Goal: Task Accomplishment & Management: Complete application form

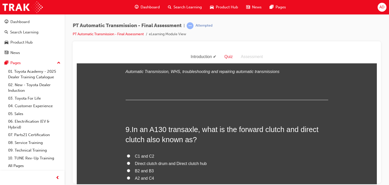
scroll to position [933, 0]
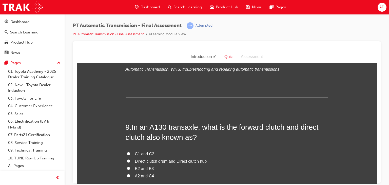
drag, startPoint x: 375, startPoint y: 114, endPoint x: 458, endPoint y: 197, distance: 117.9
click at [128, 153] on input "C1 and C2" at bounding box center [128, 153] width 3 height 3
radio input "true"
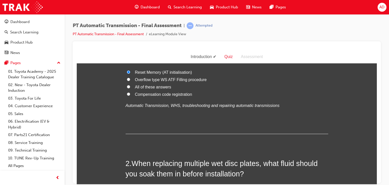
scroll to position [0, 0]
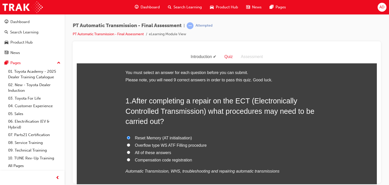
drag, startPoint x: 375, startPoint y: 92, endPoint x: 452, endPoint y: 60, distance: 84.1
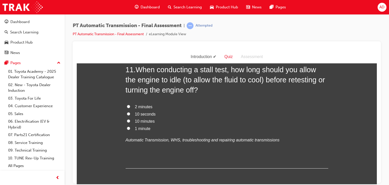
scroll to position [1228, 0]
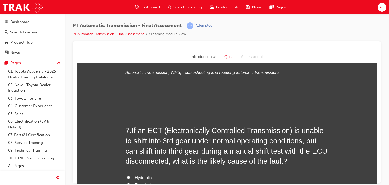
drag, startPoint x: 375, startPoint y: 147, endPoint x: 456, endPoint y: 149, distance: 80.8
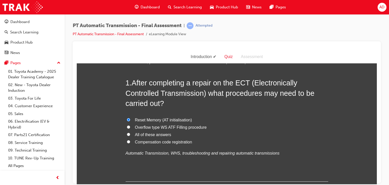
scroll to position [0, 0]
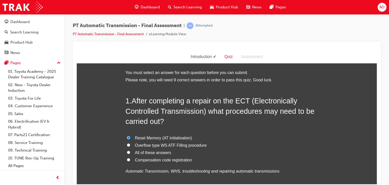
drag, startPoint x: 375, startPoint y: 94, endPoint x: 451, endPoint y: 98, distance: 77.1
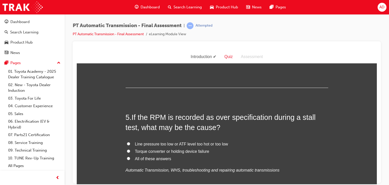
scroll to position [466, 0]
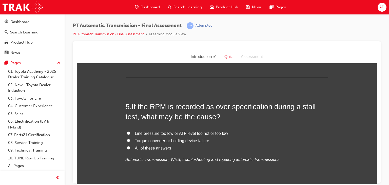
click at [127, 139] on input "Torque converter or holding device failure" at bounding box center [128, 139] width 3 height 3
radio input "true"
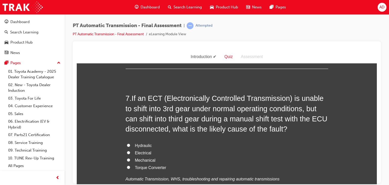
scroll to position [705, 0]
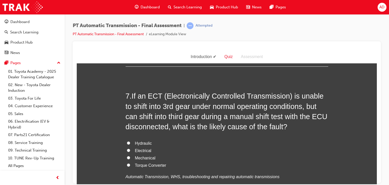
click at [127, 149] on input "Electrical" at bounding box center [128, 149] width 3 height 3
radio input "true"
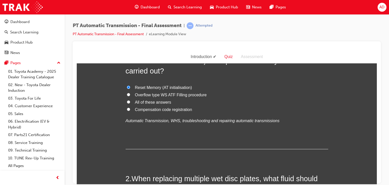
scroll to position [46, 0]
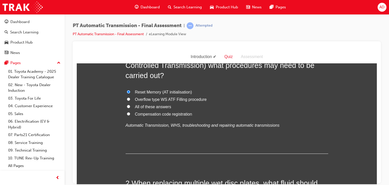
drag, startPoint x: 374, startPoint y: 63, endPoint x: 454, endPoint y: 115, distance: 95.7
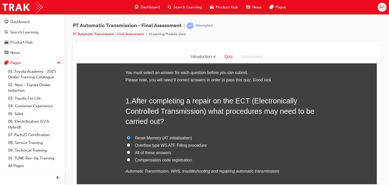
click at [127, 160] on input "Compensation code registration" at bounding box center [128, 159] width 3 height 3
radio input "true"
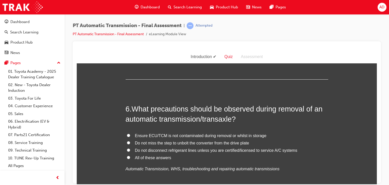
scroll to position [577, 0]
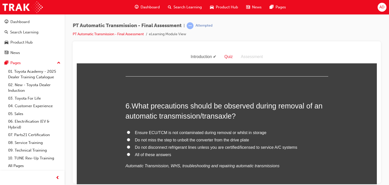
click at [127, 138] on input "Do not miss the step to unbolt the converter from the drive plate" at bounding box center [128, 139] width 3 height 3
radio input "true"
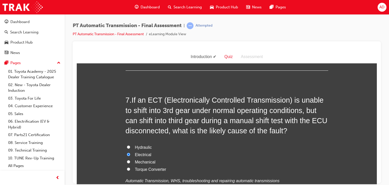
scroll to position [703, 0]
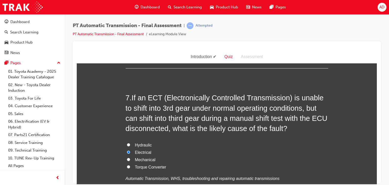
drag, startPoint x: 375, startPoint y: 58, endPoint x: 465, endPoint y: 172, distance: 144.8
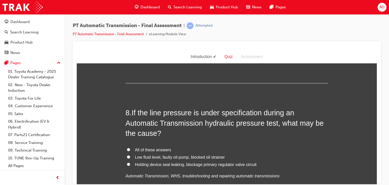
scroll to position [828, 0]
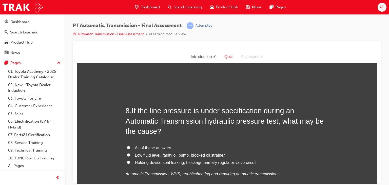
click at [127, 154] on input "Low fluid level, faulty oil pump, blocked oil strainer" at bounding box center [128, 154] width 3 height 3
radio input "true"
click at [127, 147] on input "All of these answers" at bounding box center [128, 147] width 3 height 3
radio input "true"
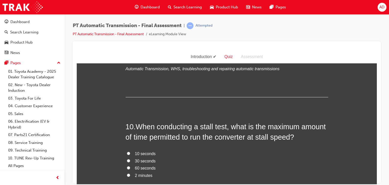
scroll to position [1061, 0]
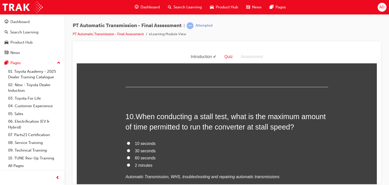
click at [127, 142] on input "10 seconds" at bounding box center [128, 142] width 3 height 3
radio input "true"
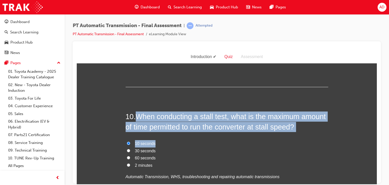
drag, startPoint x: 136, startPoint y: 116, endPoint x: 313, endPoint y: 134, distance: 178.0
click at [313, 134] on div "10 . When conducting a stall test, what is the maximum amount of time permitted…" at bounding box center [227, 158] width 202 height 94
copy div "When conducting a stall test, what is the maximum amount of time permitted to r…"
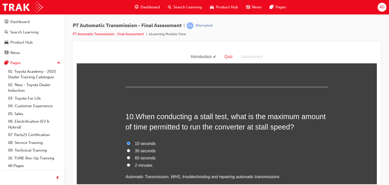
click at [208, 160] on label "60 seconds" at bounding box center [227, 157] width 202 height 7
click at [130, 159] on input "60 seconds" at bounding box center [128, 157] width 3 height 3
radio input "true"
click at [138, 141] on span "10 seconds" at bounding box center [145, 143] width 21 height 4
click at [130, 141] on input "10 seconds" at bounding box center [128, 142] width 3 height 3
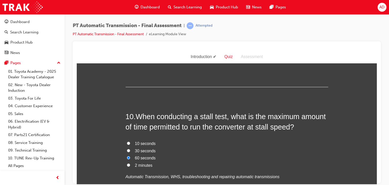
radio input "true"
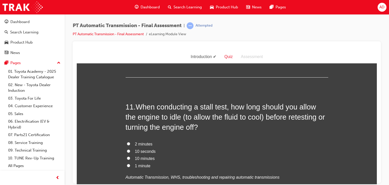
scroll to position [1193, 0]
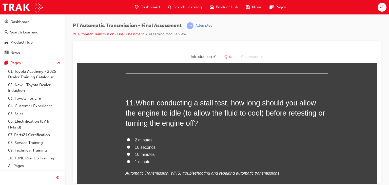
click at [135, 154] on span "10 minutes" at bounding box center [145, 154] width 20 height 4
click at [130, 154] on input "10 minutes" at bounding box center [128, 153] width 3 height 3
radio input "true"
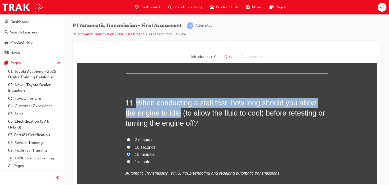
drag, startPoint x: 136, startPoint y: 101, endPoint x: 179, endPoint y: 111, distance: 44.3
click at [179, 111] on span "When conducting a stall test, how long should you allow the engine to idle (to …" at bounding box center [225, 112] width 199 height 29
copy span "When conducting a stall test, how long should you allow the engine to idle"
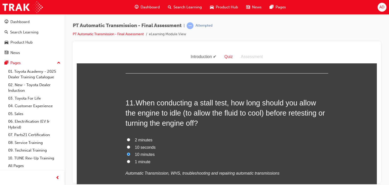
click at [231, 123] on h2 "11 . When conducting a stall test, how long should you allow the engine to idle…" at bounding box center [227, 112] width 202 height 31
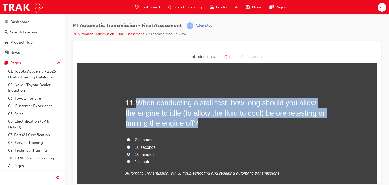
drag, startPoint x: 137, startPoint y: 101, endPoint x: 198, endPoint y: 122, distance: 65.1
click at [198, 122] on h2 "11 . When conducting a stall test, how long should you allow the engine to idle…" at bounding box center [227, 112] width 202 height 31
copy span "When conducting a stall test, how long should you allow the engine to idle (to …"
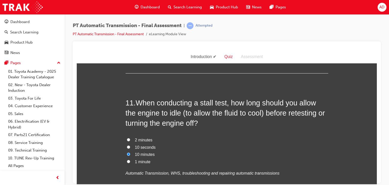
click at [267, 128] on div "11 . When conducting a stall test, how long should you allow the engine to idle…" at bounding box center [227, 149] width 202 height 104
click at [127, 146] on input "10 seconds" at bounding box center [128, 146] width 3 height 3
radio input "true"
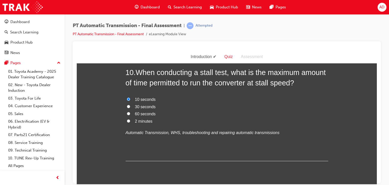
scroll to position [1085, 0]
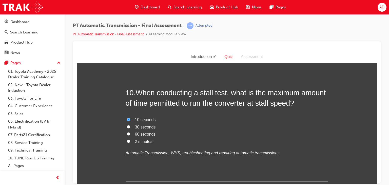
click at [144, 125] on span "30 seconds" at bounding box center [145, 127] width 21 height 4
click at [130, 125] on input "30 seconds" at bounding box center [128, 126] width 3 height 3
radio input "true"
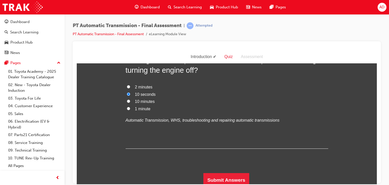
scroll to position [1247, 0]
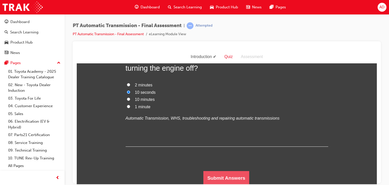
click at [229, 175] on button "Submit Answers" at bounding box center [226, 178] width 46 height 14
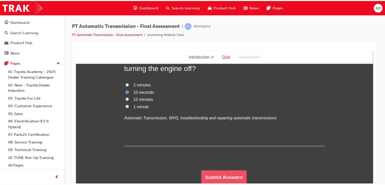
scroll to position [0, 0]
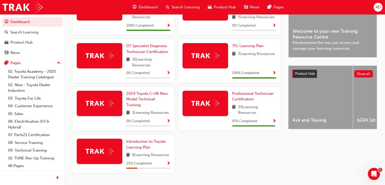
scroll to position [162, 0]
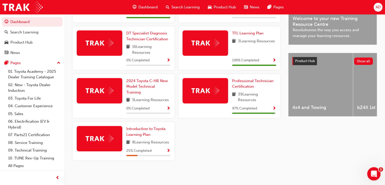
click at [374, 173] on icon "Open Intercom Messenger" at bounding box center [373, 173] width 8 height 8
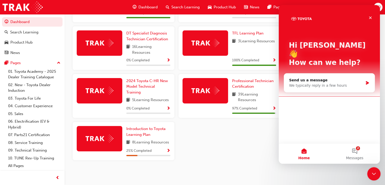
scroll to position [0, 0]
click at [357, 153] on button "2 Messages" at bounding box center [354, 153] width 51 height 20
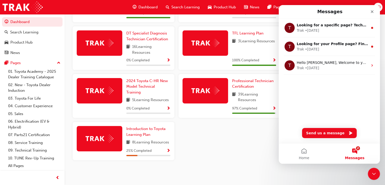
click at [254, 149] on div "Service Technician Certification 16 Learning Resources 100 % Completed 2024 Pra…" at bounding box center [177, 71] width 212 height 186
click at [373, 173] on icon "Close Intercom Messenger" at bounding box center [373, 173] width 4 height 2
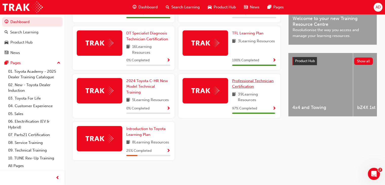
click at [241, 80] on span "Professional Technician Certification" at bounding box center [253, 83] width 42 height 10
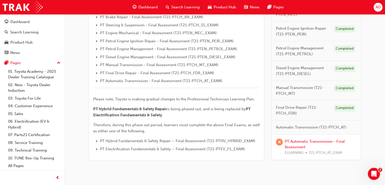
scroll to position [187, 0]
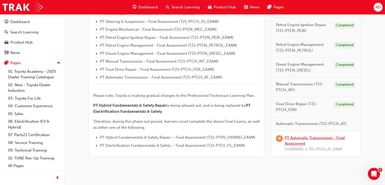
click at [298, 136] on link "PT Automatic Transmission - Final Assessment" at bounding box center [315, 140] width 60 height 10
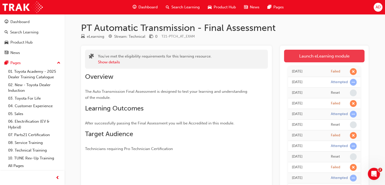
click at [320, 56] on link "Launch eLearning module" at bounding box center [324, 56] width 80 height 13
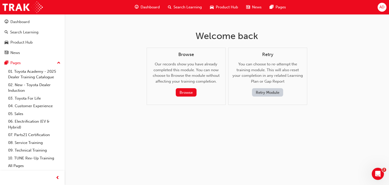
click at [269, 90] on button "Retry Module" at bounding box center [267, 92] width 31 height 8
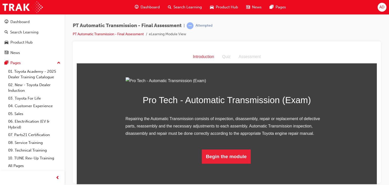
scroll to position [35, 0]
click at [228, 163] on button "Begin the module" at bounding box center [226, 156] width 49 height 14
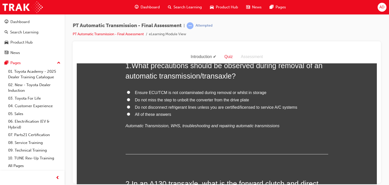
scroll to position [0, 0]
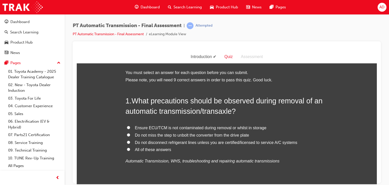
click at [127, 149] on input "All of these answers" at bounding box center [128, 148] width 3 height 3
radio input "true"
click at [195, 135] on span "Do not miss the step to unbolt the converter from the drive plate" at bounding box center [192, 135] width 114 height 4
click at [130, 135] on input "Do not miss the step to unbolt the converter from the drive plate" at bounding box center [128, 134] width 3 height 3
radio input "true"
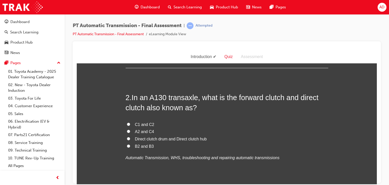
scroll to position [121, 0]
click at [128, 125] on input "C1 and C2" at bounding box center [128, 123] width 3 height 3
radio input "true"
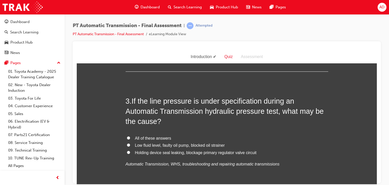
scroll to position [243, 0]
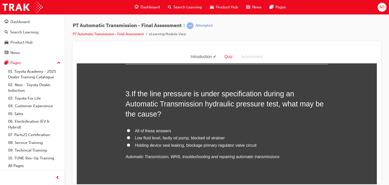
click at [127, 138] on input "Low fluid level, faulty oil pump, blocked oil strainer" at bounding box center [128, 137] width 3 height 3
radio input "true"
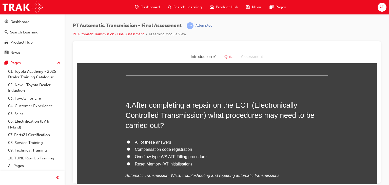
scroll to position [354, 0]
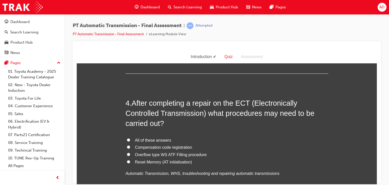
click at [127, 161] on input "Reset Memory (AT initialisation)" at bounding box center [128, 161] width 3 height 3
radio input "true"
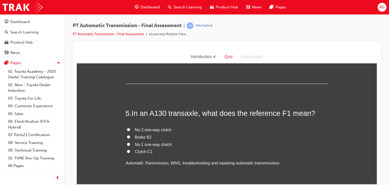
scroll to position [476, 0]
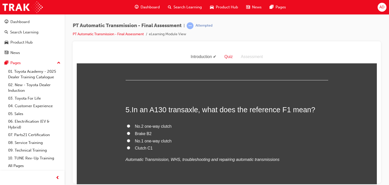
click at [127, 140] on input "No.1 one-way clutch" at bounding box center [128, 140] width 3 height 3
radio input "true"
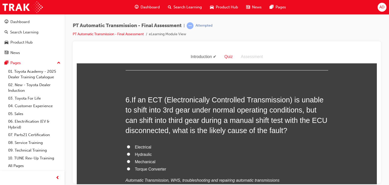
scroll to position [597, 0]
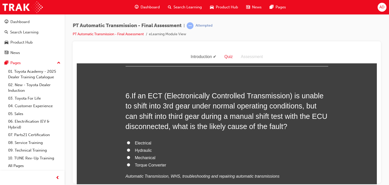
click at [127, 141] on input "Electrical" at bounding box center [128, 142] width 3 height 3
radio input "true"
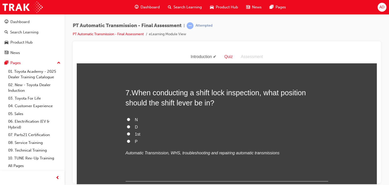
scroll to position [739, 0]
click at [127, 140] on input "P" at bounding box center [128, 140] width 3 height 3
radio input "true"
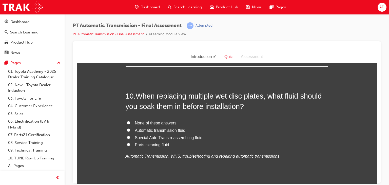
scroll to position [1103, 0]
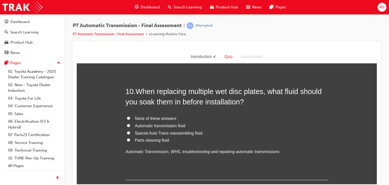
click at [127, 124] on input "Automatic transmission fluid" at bounding box center [128, 125] width 3 height 3
radio input "true"
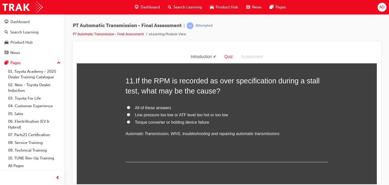
scroll to position [1227, 0]
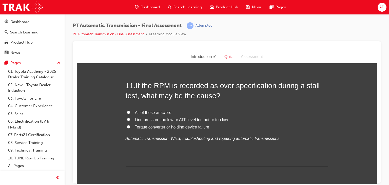
click at [156, 119] on span "Line pressure too low or ATF level too hot or too low" at bounding box center [181, 119] width 93 height 4
click at [130, 119] on input "Line pressure too low or ATF level too hot or too low" at bounding box center [128, 118] width 3 height 3
radio input "true"
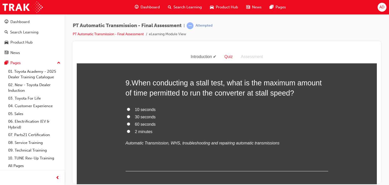
scroll to position [984, 0]
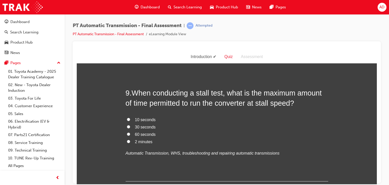
click at [127, 118] on input "10 seconds" at bounding box center [128, 118] width 3 height 3
radio input "true"
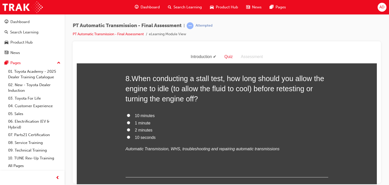
scroll to position [863, 0]
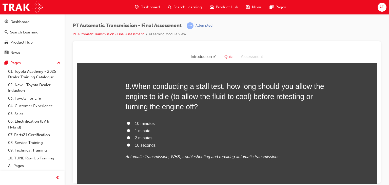
click at [127, 129] on input "1 minute" at bounding box center [128, 130] width 3 height 3
radio input "true"
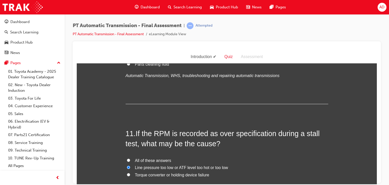
scroll to position [1247, 0]
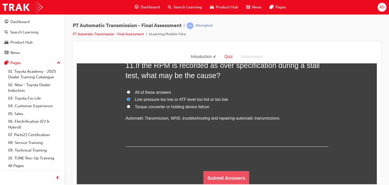
click at [224, 178] on button "Submit Answers" at bounding box center [226, 178] width 46 height 14
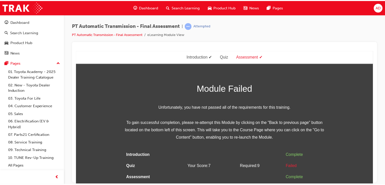
scroll to position [0, 0]
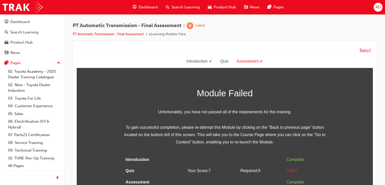
click at [364, 49] on button "Retry?" at bounding box center [365, 50] width 11 height 6
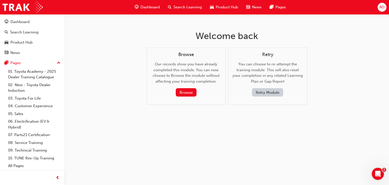
click at [266, 92] on button "Retry Module" at bounding box center [267, 92] width 31 height 8
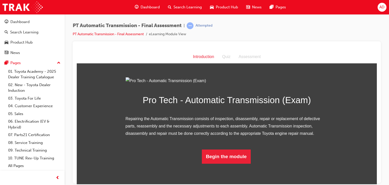
scroll to position [35, 0]
click at [216, 163] on button "Begin the module" at bounding box center [226, 156] width 49 height 14
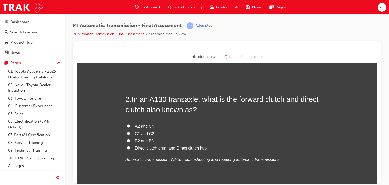
scroll to position [132, 0]
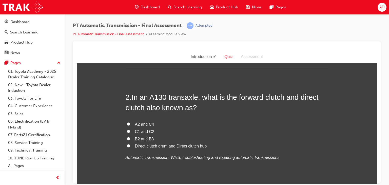
click at [127, 130] on input "C1 and C2" at bounding box center [128, 130] width 3 height 3
radio input "true"
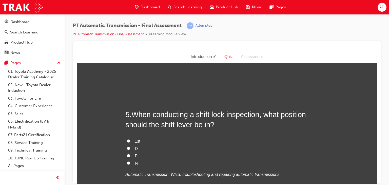
scroll to position [476, 0]
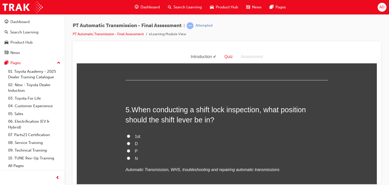
click at [127, 150] on input "P" at bounding box center [128, 150] width 3 height 3
radio input "true"
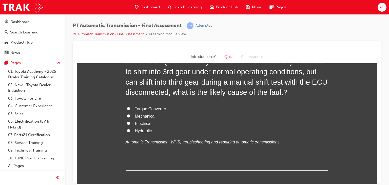
scroll to position [881, 0]
click at [127, 122] on input "Electrical" at bounding box center [128, 122] width 3 height 3
radio input "true"
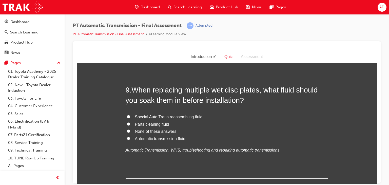
scroll to position [992, 0]
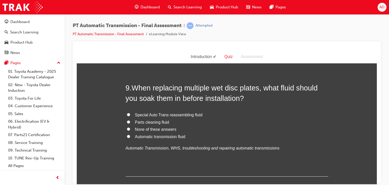
click at [127, 135] on input "Automatic transmission fluid" at bounding box center [128, 135] width 3 height 3
radio input "true"
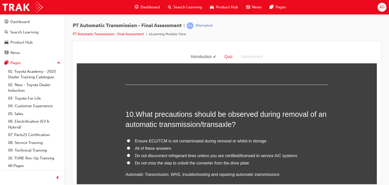
scroll to position [1093, 0]
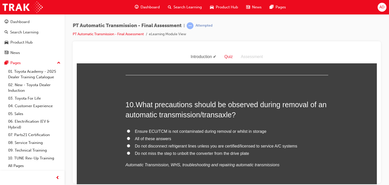
click at [127, 153] on input "Do not miss the step to unbolt the converter from the drive plate" at bounding box center [128, 152] width 3 height 3
radio input "true"
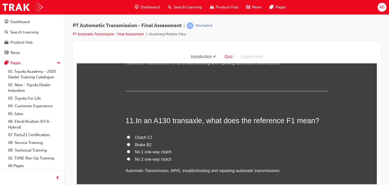
scroll to position [1205, 0]
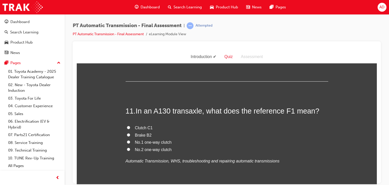
click at [127, 141] on input "No.1 one-way clutch" at bounding box center [128, 141] width 3 height 3
radio input "true"
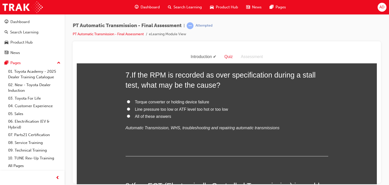
scroll to position [755, 0]
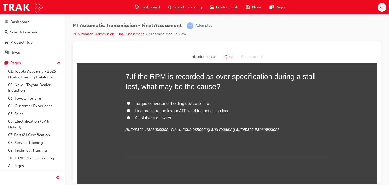
click at [127, 117] on input "All of these answers" at bounding box center [128, 117] width 3 height 3
radio input "true"
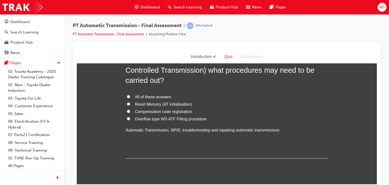
scroll to position [640, 0]
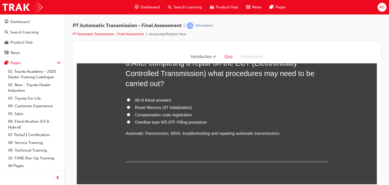
click at [127, 106] on input "Reset Memory (AT initialisation)" at bounding box center [128, 106] width 3 height 3
radio input "true"
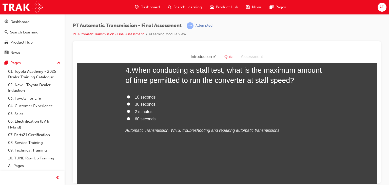
scroll to position [397, 0]
click at [141, 96] on span "10 seconds" at bounding box center [145, 97] width 21 height 4
click at [130, 96] on input "10 seconds" at bounding box center [128, 96] width 3 height 3
radio input "true"
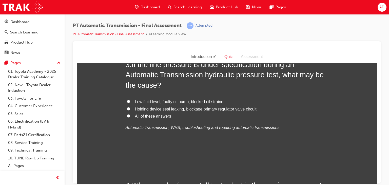
scroll to position [276, 0]
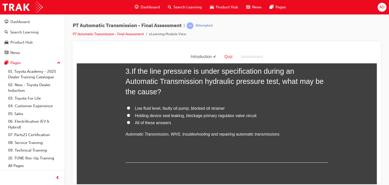
click at [131, 122] on label "All of these answers" at bounding box center [227, 122] width 202 height 7
click at [130, 122] on input "All of these answers" at bounding box center [128, 121] width 3 height 3
radio input "true"
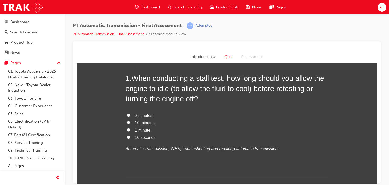
scroll to position [12, 0]
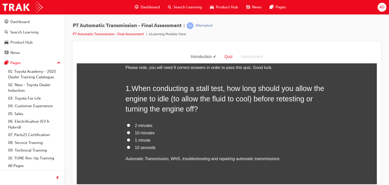
click at [127, 138] on input "1 minute" at bounding box center [128, 139] width 3 height 3
radio input "true"
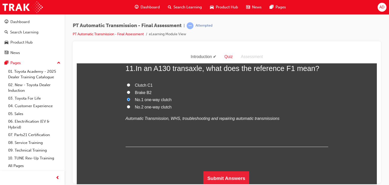
scroll to position [1247, 0]
click at [221, 174] on button "Submit Answers" at bounding box center [226, 178] width 46 height 14
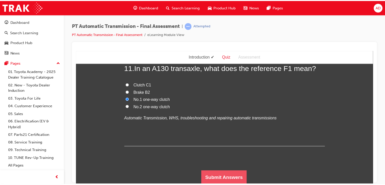
scroll to position [0, 0]
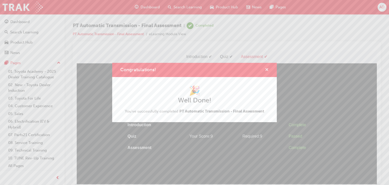
click at [266, 69] on span "cross-icon" at bounding box center [267, 70] width 4 height 5
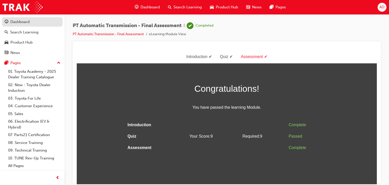
click at [18, 22] on div "Dashboard" at bounding box center [19, 22] width 19 height 6
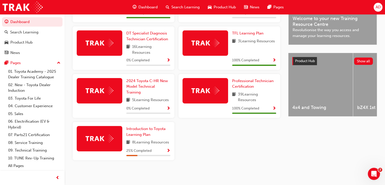
scroll to position [162, 0]
click at [373, 171] on icon "Open Intercom Messenger" at bounding box center [373, 173] width 8 height 8
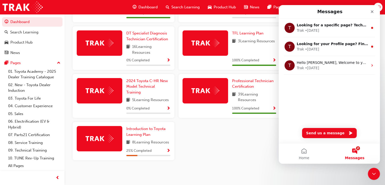
click at [338, 172] on div "AD Welcome back , Albert Delima Next up for me NMM_PRADO_112024_MODULE_1 2024 L…" at bounding box center [192, 12] width 385 height 345
click at [370, 172] on icon "Close Intercom Messenger" at bounding box center [373, 173] width 6 height 6
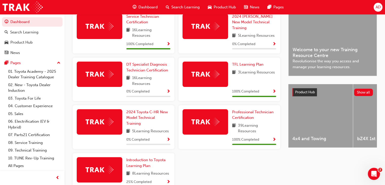
scroll to position [132, 0]
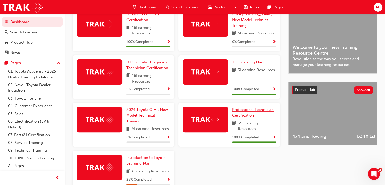
click at [241, 113] on span "Professional Technician Certification" at bounding box center [253, 112] width 42 height 10
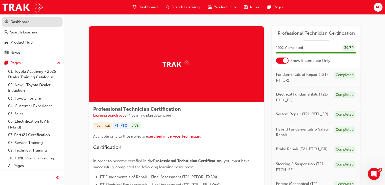
click at [25, 20] on div "Dashboard" at bounding box center [19, 22] width 19 height 6
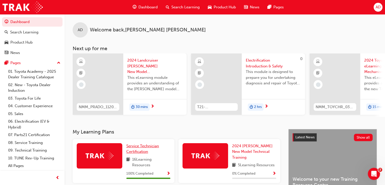
click at [135, 146] on span "Service Technician Certification" at bounding box center [142, 148] width 33 height 10
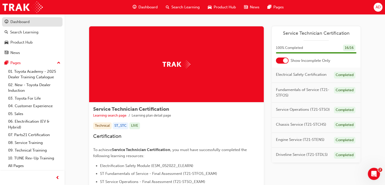
click at [18, 19] on div "Dashboard" at bounding box center [19, 22] width 19 height 6
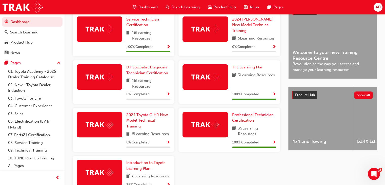
scroll to position [128, 0]
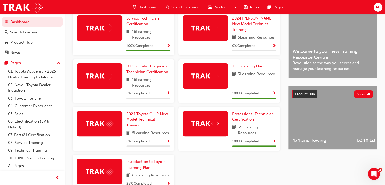
click at [379, 7] on span "AD" at bounding box center [377, 7] width 5 height 6
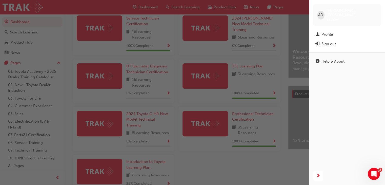
click at [267, 159] on div "button" at bounding box center [154, 92] width 309 height 185
